Goal: Task Accomplishment & Management: Use online tool/utility

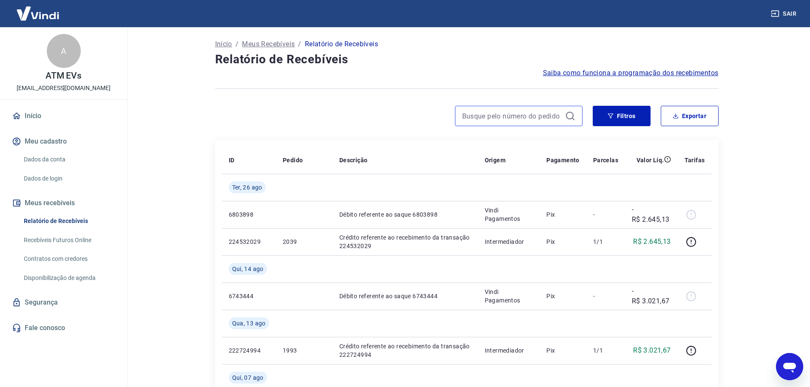
click at [548, 116] on input at bounding box center [512, 116] width 100 height 13
drag, startPoint x: 260, startPoint y: 45, endPoint x: 387, endPoint y: 55, distance: 127.6
click at [260, 45] on p "Meus Recebíveis" at bounding box center [268, 44] width 53 height 10
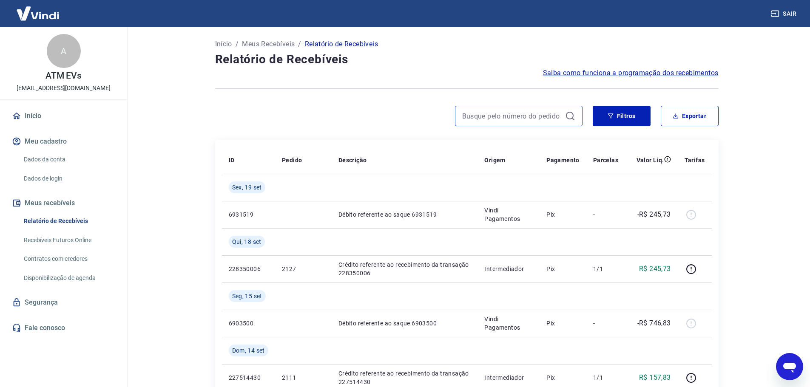
click at [516, 120] on input at bounding box center [512, 116] width 100 height 13
click at [518, 117] on input "1973" at bounding box center [512, 116] width 100 height 13
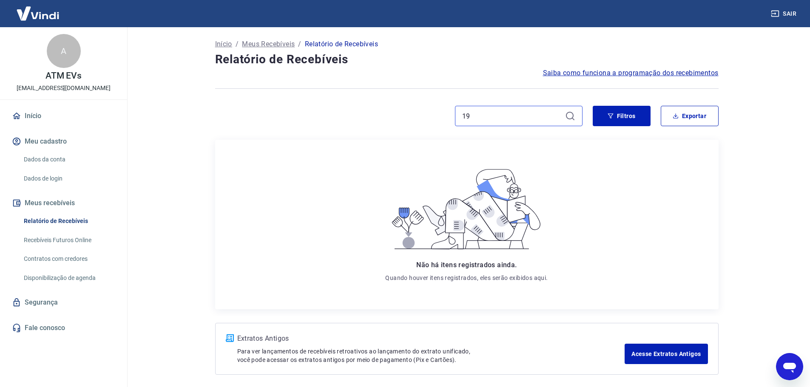
type input "1"
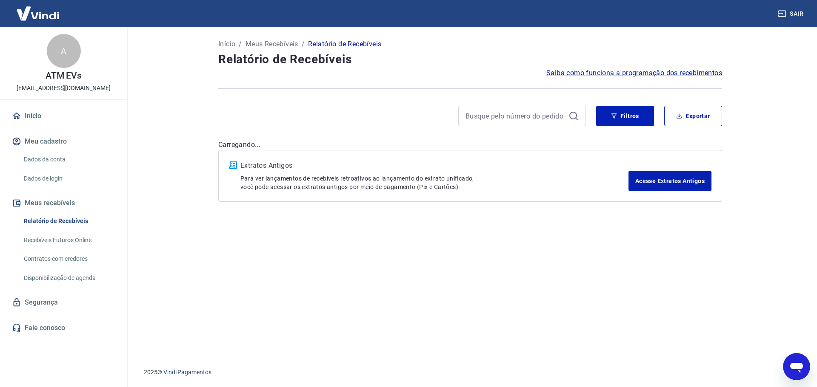
click at [34, 110] on link "Início" at bounding box center [63, 116] width 107 height 19
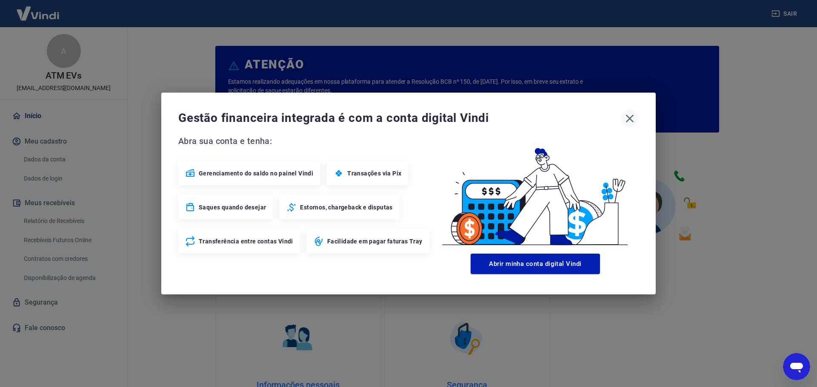
click at [628, 121] on icon "button" at bounding box center [630, 119] width 14 height 14
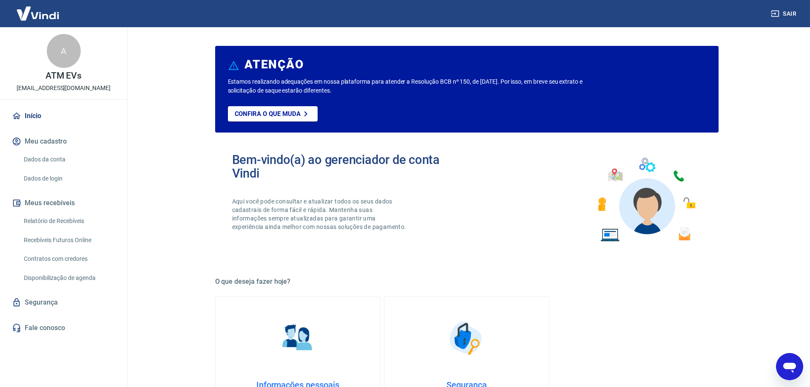
click at [29, 116] on link "Início" at bounding box center [63, 116] width 107 height 19
click at [46, 20] on img at bounding box center [37, 13] width 55 height 26
click at [64, 218] on link "Relatório de Recebíveis" at bounding box center [68, 221] width 97 height 17
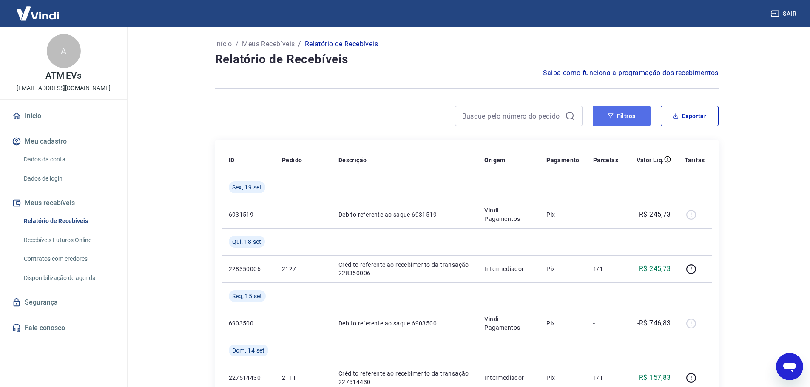
click at [630, 120] on button "Filtros" at bounding box center [622, 116] width 58 height 20
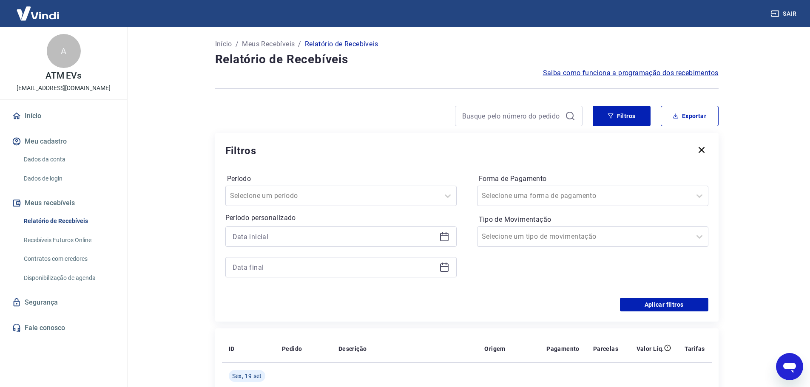
click at [703, 148] on icon "button" at bounding box center [702, 150] width 6 height 6
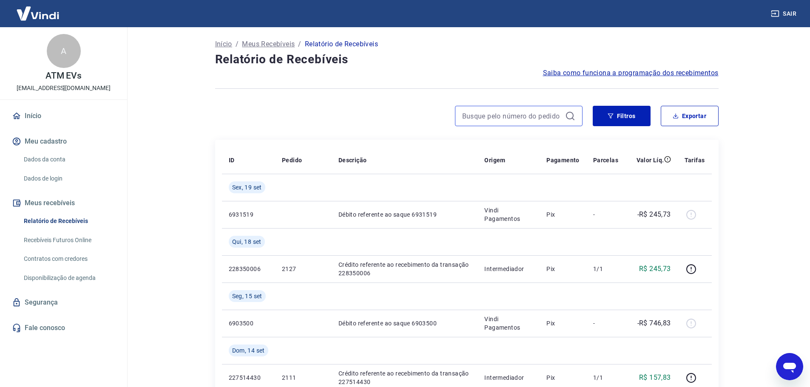
click at [525, 113] on input at bounding box center [512, 116] width 100 height 13
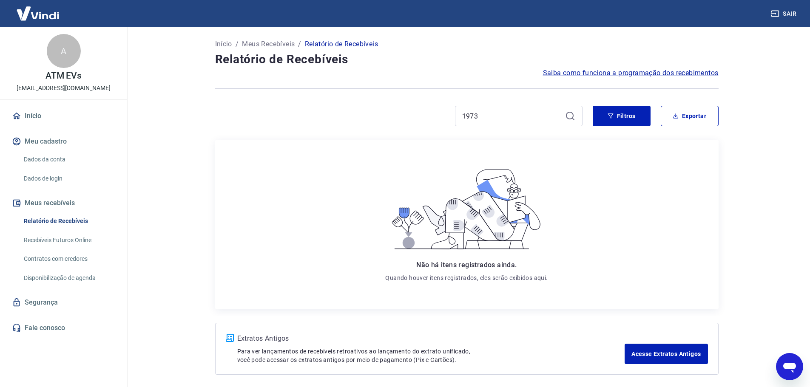
click at [512, 109] on div "1973" at bounding box center [519, 116] width 128 height 20
click at [496, 116] on input "1973" at bounding box center [512, 116] width 100 height 13
type input "1"
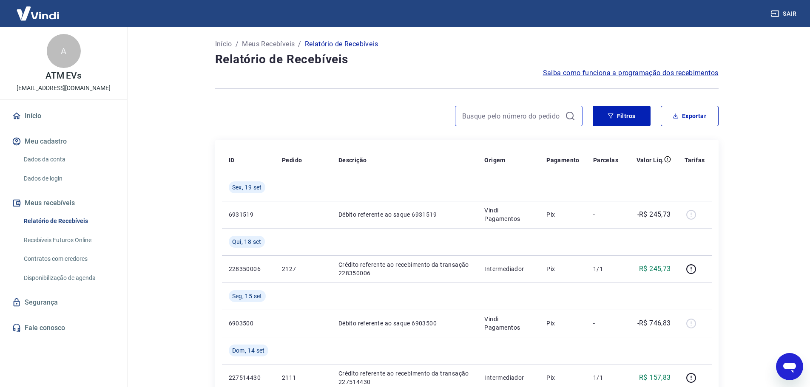
click at [498, 117] on input at bounding box center [512, 116] width 100 height 13
click at [495, 117] on input "19" at bounding box center [512, 116] width 100 height 13
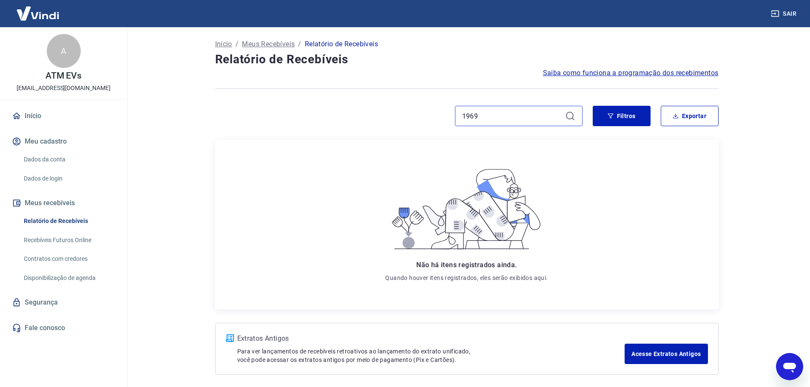
scroll to position [35, 0]
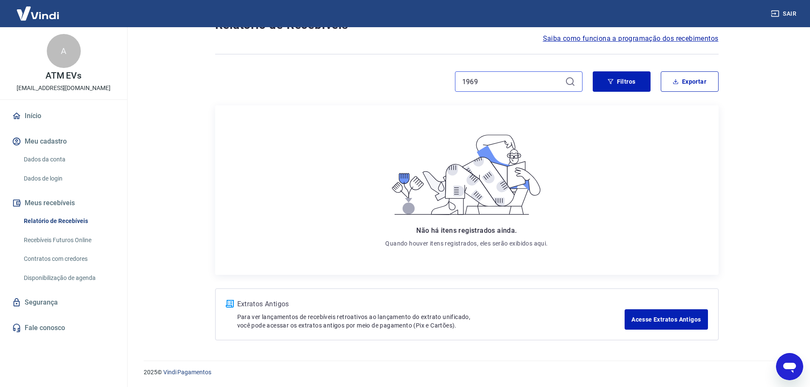
click at [530, 83] on input "1969" at bounding box center [512, 81] width 100 height 13
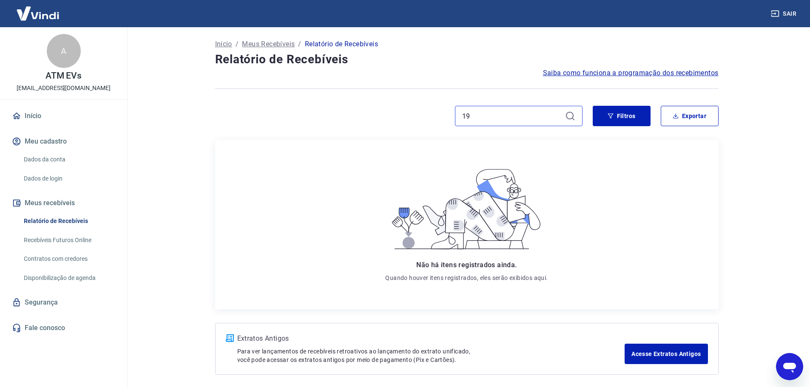
type input "1"
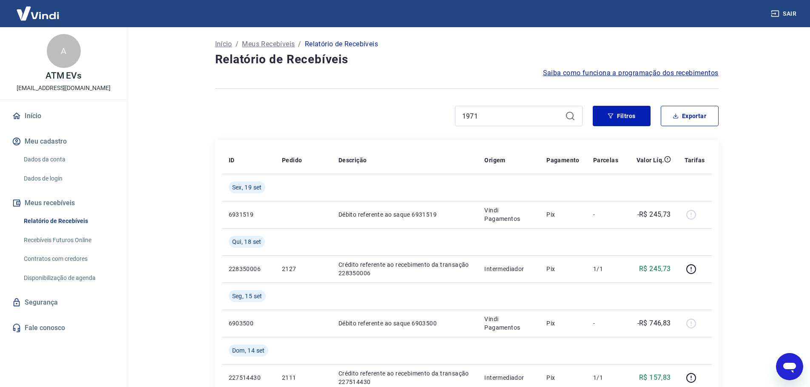
click at [507, 123] on div "1971" at bounding box center [519, 116] width 128 height 20
click at [509, 119] on input "1971" at bounding box center [512, 116] width 100 height 13
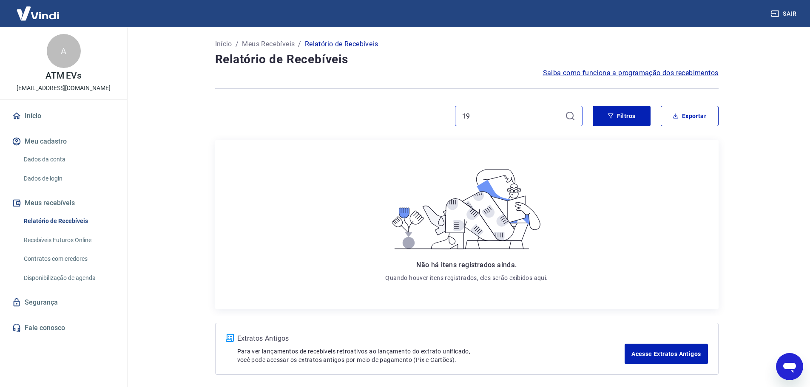
type input "1"
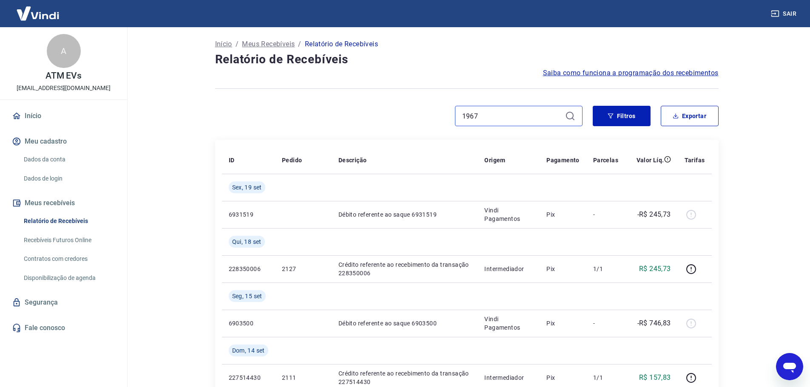
click at [509, 118] on input "1967" at bounding box center [512, 116] width 100 height 13
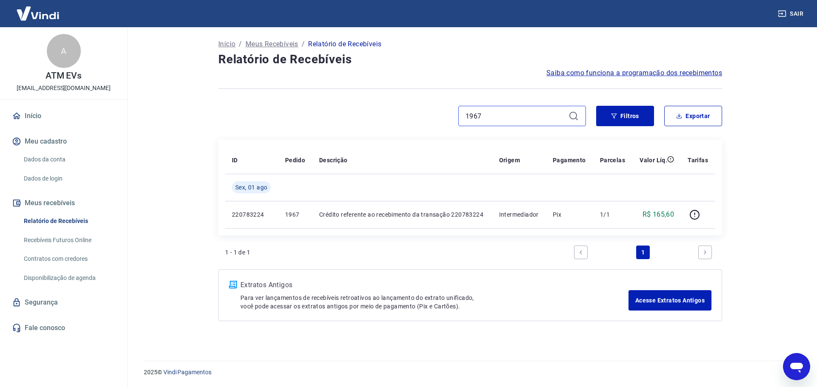
click at [509, 118] on input "1967" at bounding box center [515, 116] width 100 height 13
type input "1975"
click at [511, 116] on input "1975" at bounding box center [515, 116] width 100 height 13
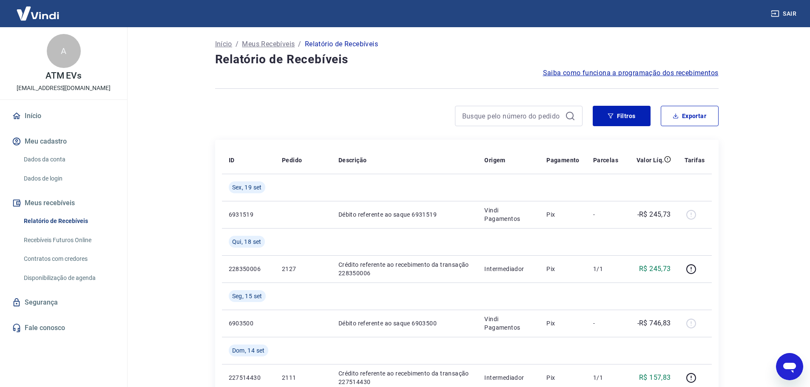
click at [38, 12] on img at bounding box center [37, 13] width 55 height 26
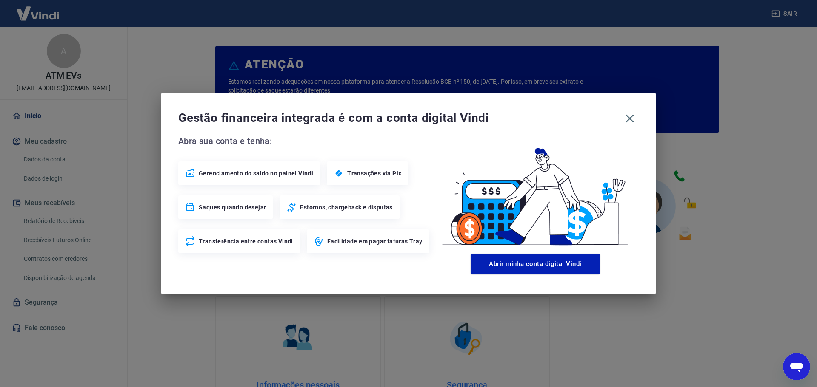
click at [620, 115] on div "Gestão financeira integrada é com a conta digital Vindi" at bounding box center [408, 119] width 460 height 18
click at [625, 116] on icon "button" at bounding box center [630, 119] width 14 height 14
